Goal: Information Seeking & Learning: Learn about a topic

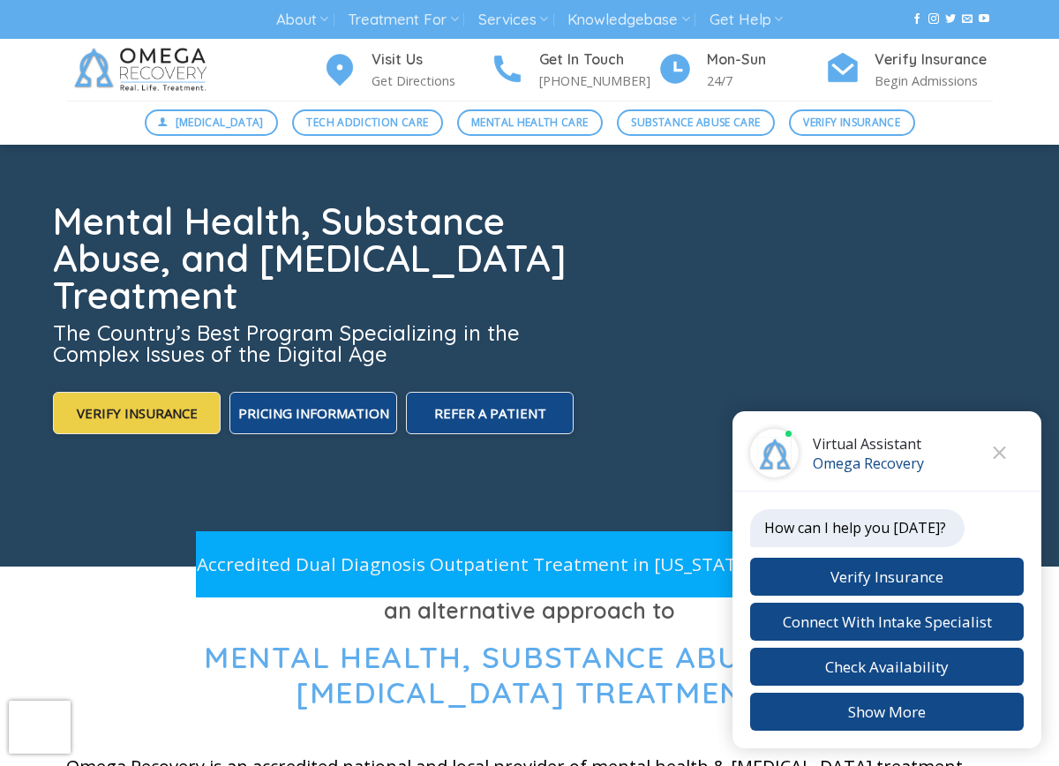
scroll to position [123, 0]
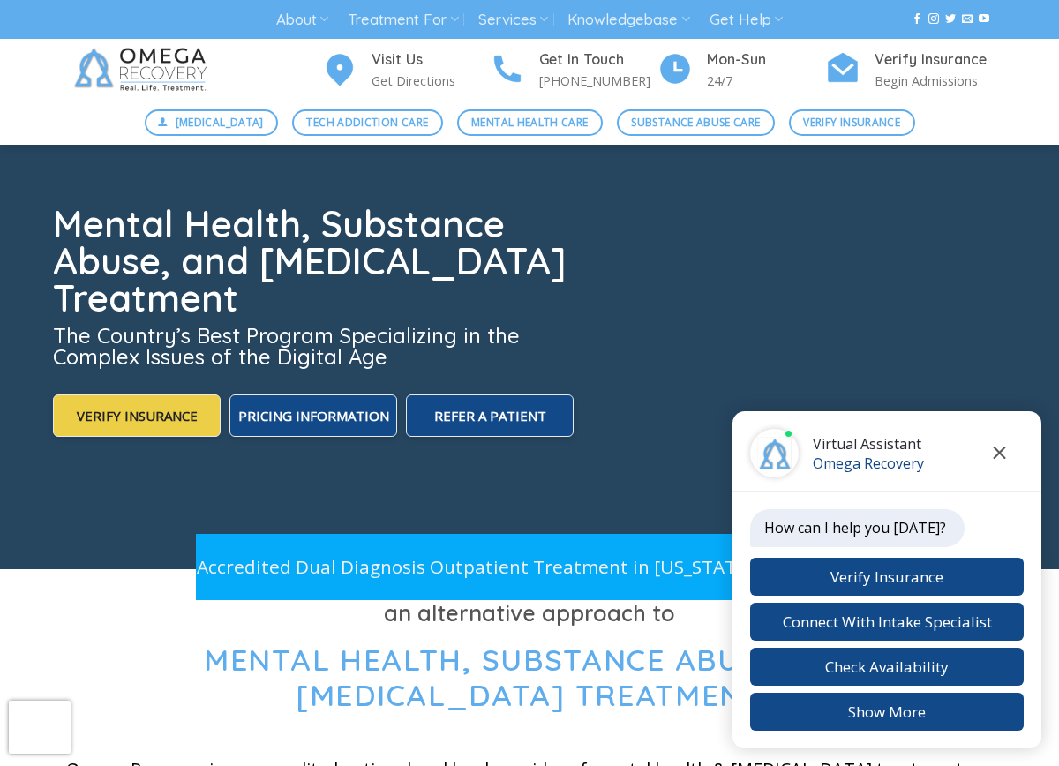
click at [1001, 451] on icon "Close chat" at bounding box center [1000, 453] width 12 height 12
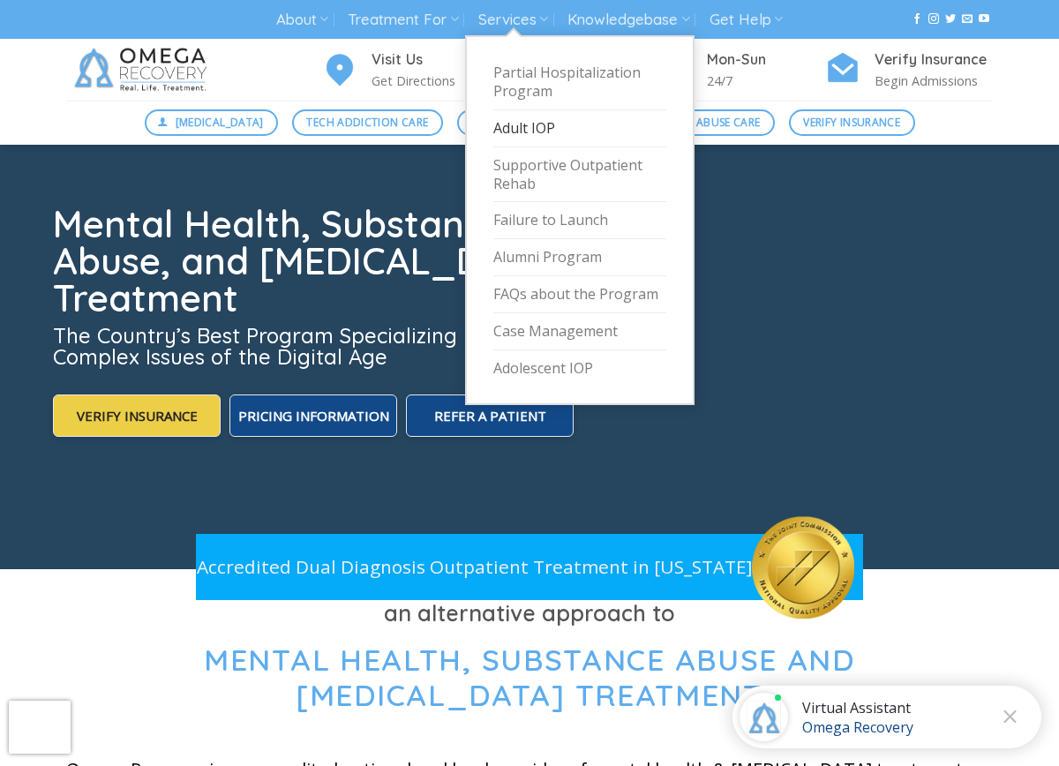
click at [516, 122] on link "Adult IOP" at bounding box center [579, 128] width 173 height 37
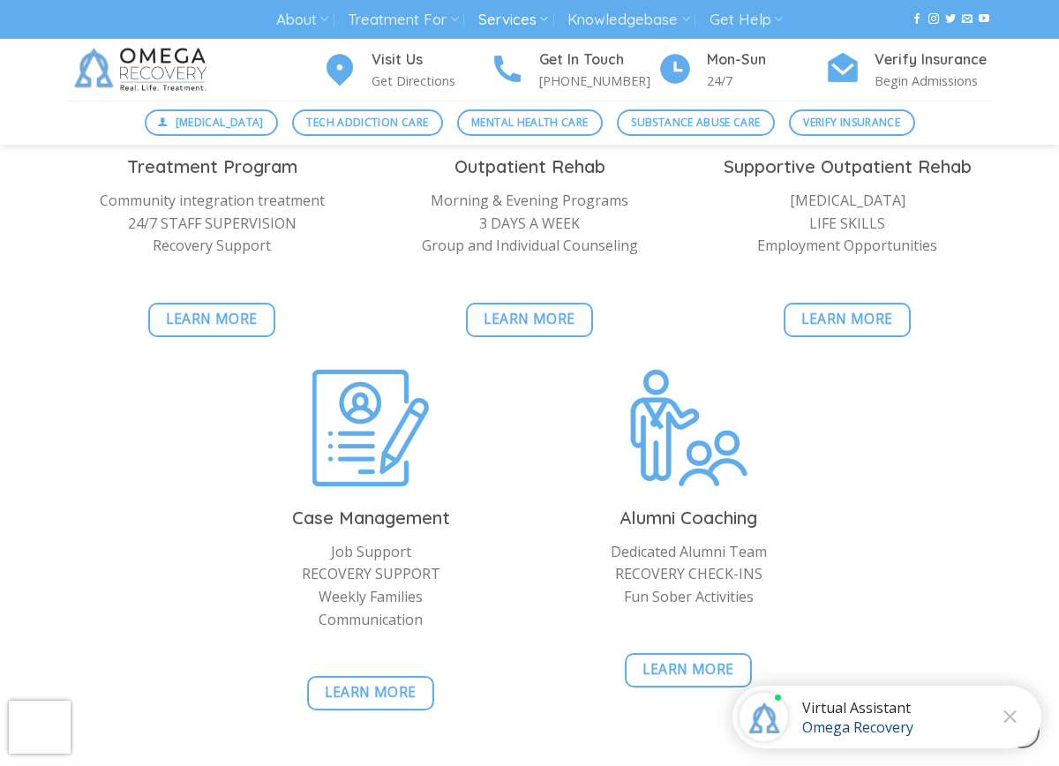
scroll to position [1904, 0]
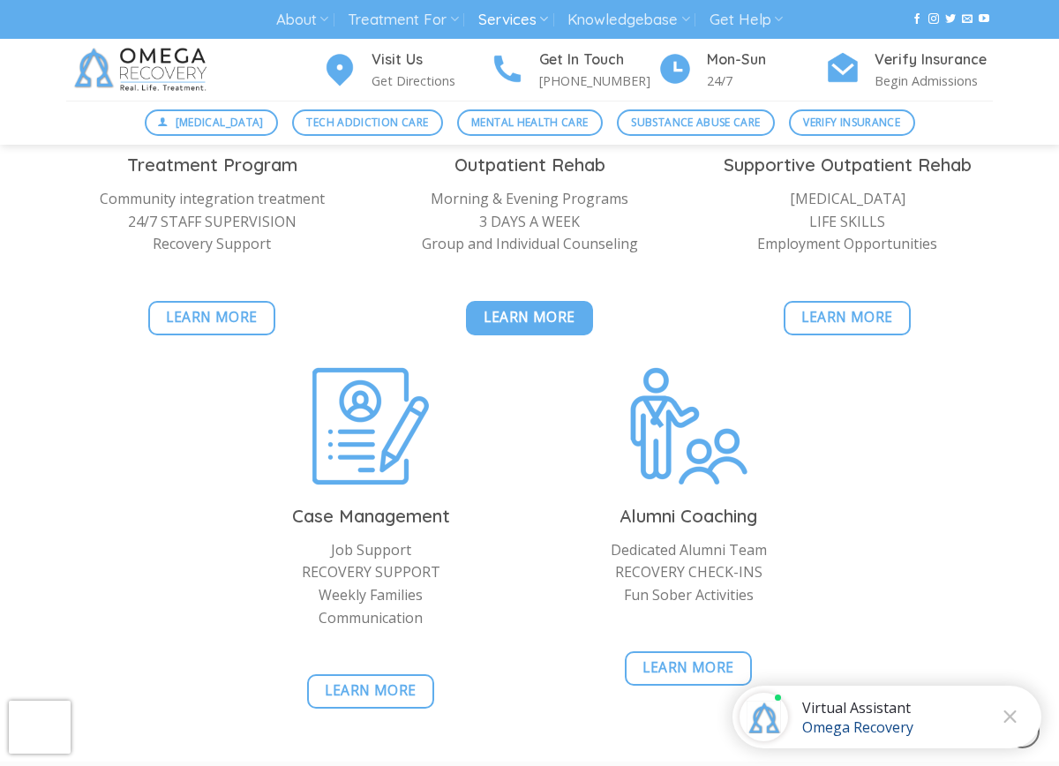
click at [540, 325] on span "Learn More" at bounding box center [530, 317] width 92 height 22
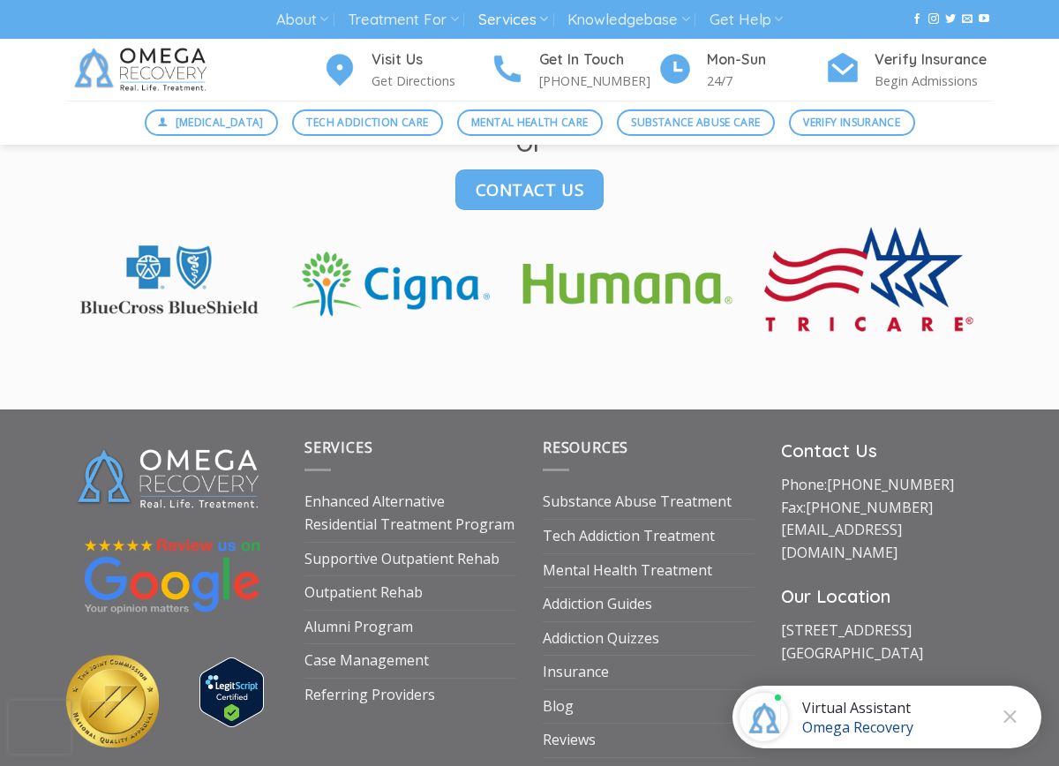
scroll to position [2968, 0]
